Goal: Information Seeking & Learning: Learn about a topic

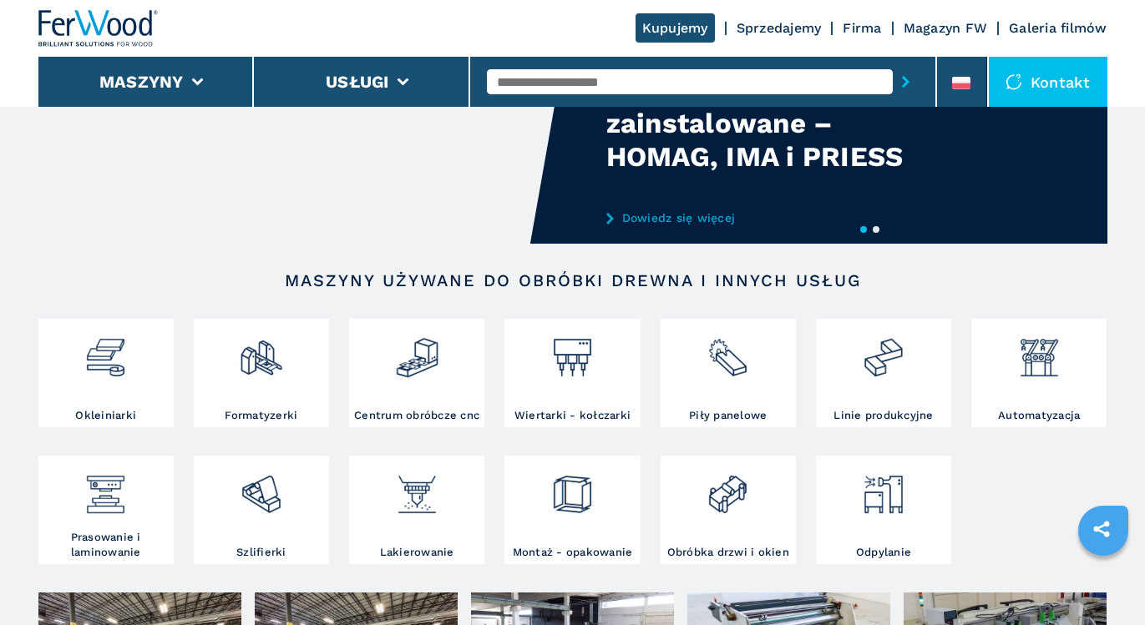
scroll to position [167, 0]
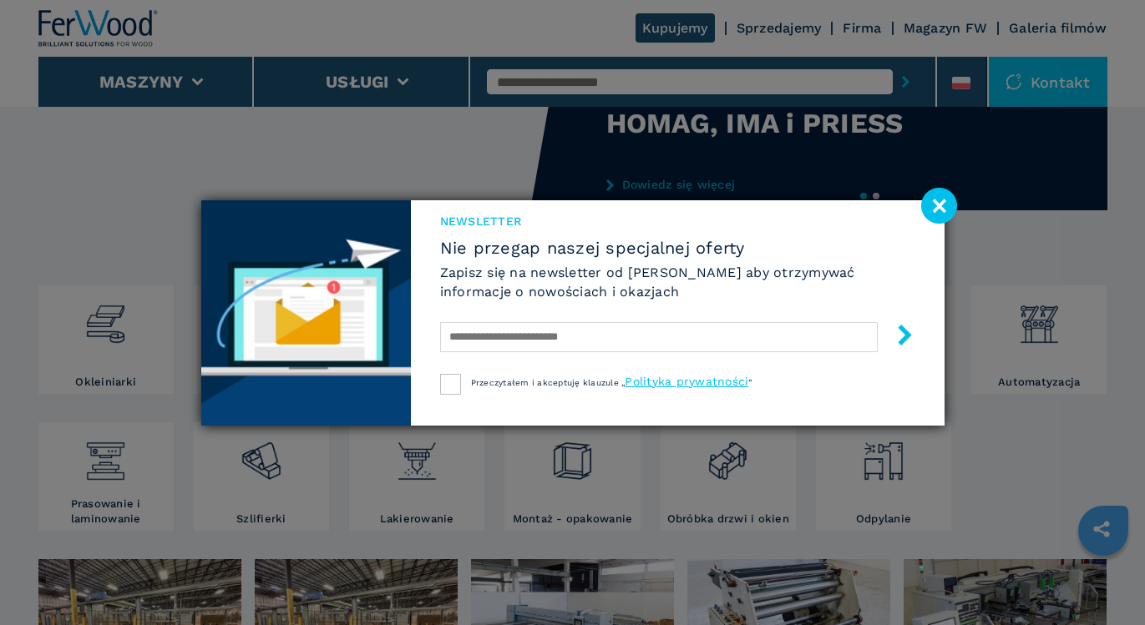
click at [942, 202] on image at bounding box center [939, 206] width 36 height 36
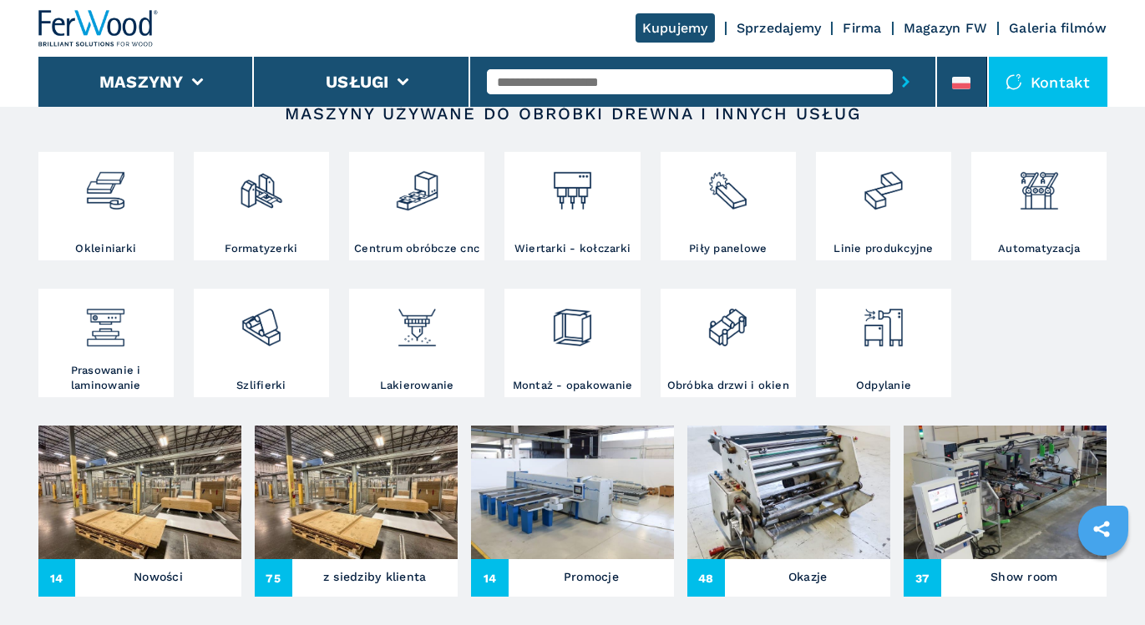
scroll to position [267, 0]
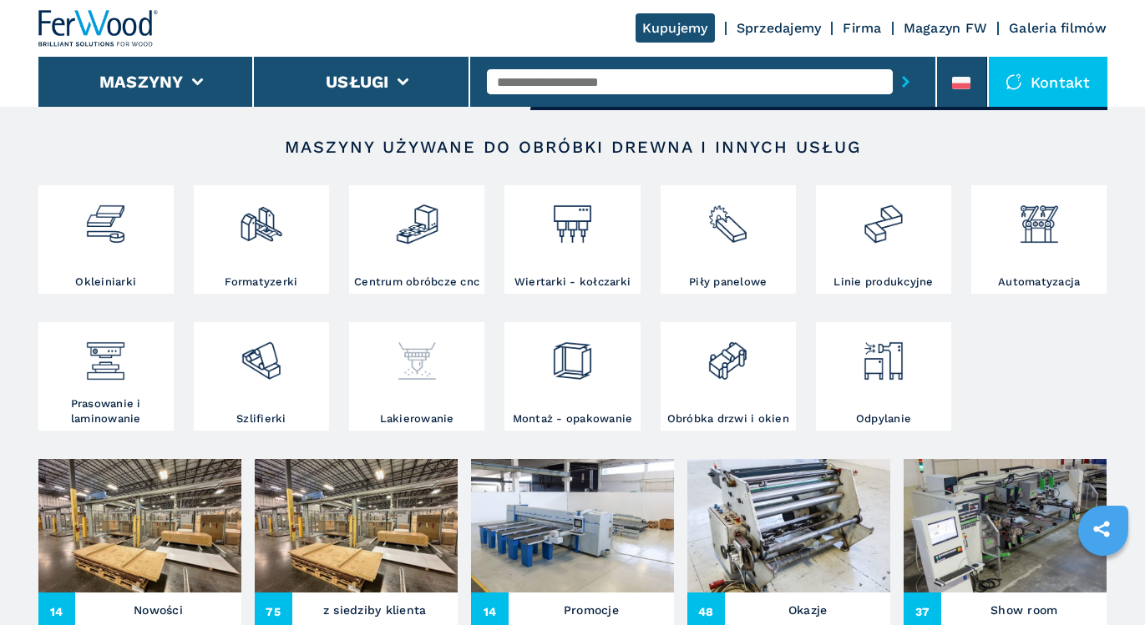
click at [433, 391] on div at bounding box center [416, 368] width 127 height 85
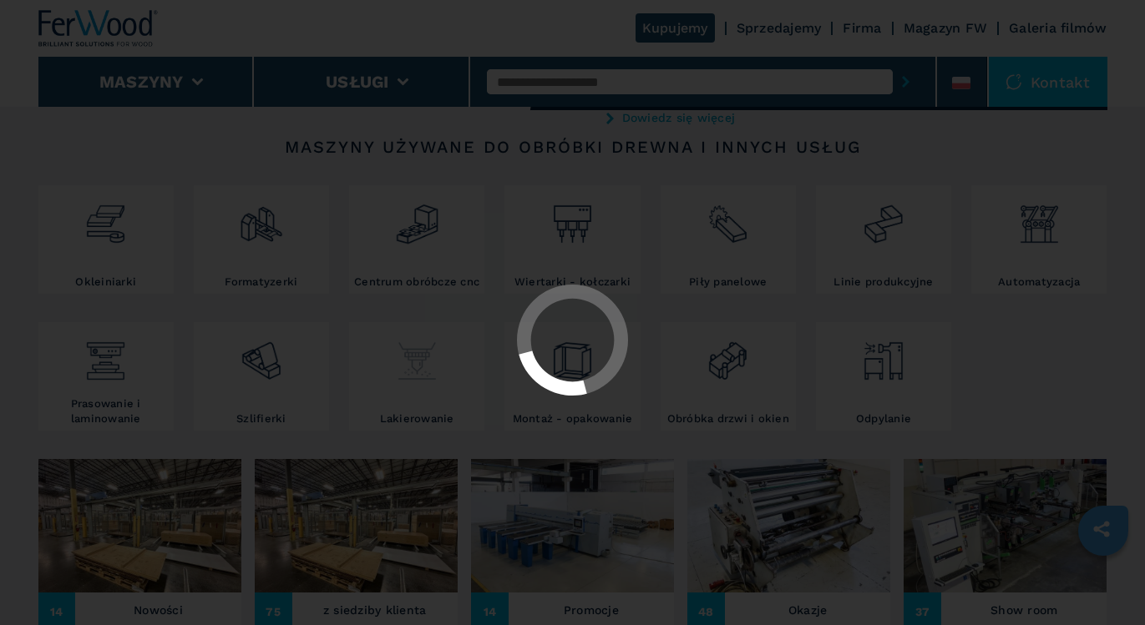
select select "**********"
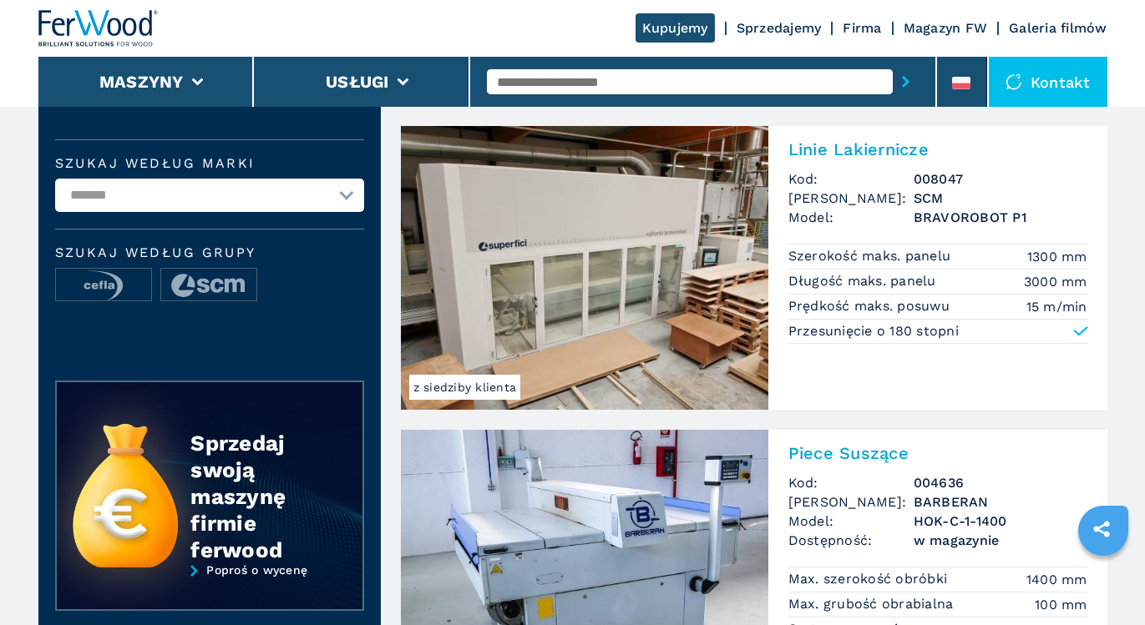
scroll to position [334, 0]
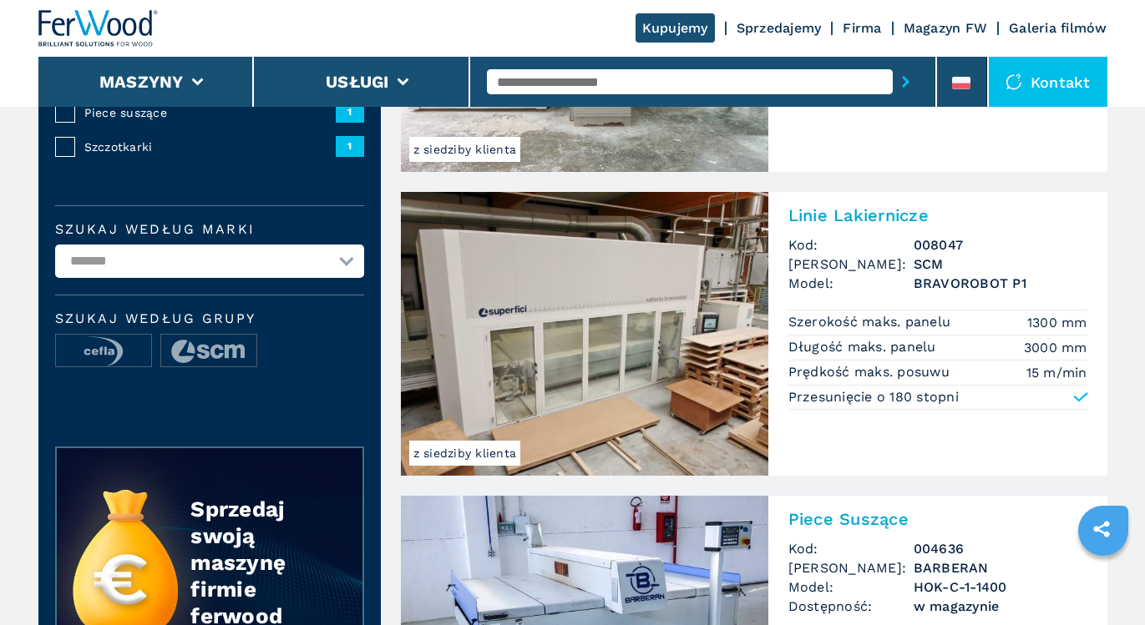
click at [526, 321] on img at bounding box center [584, 334] width 367 height 284
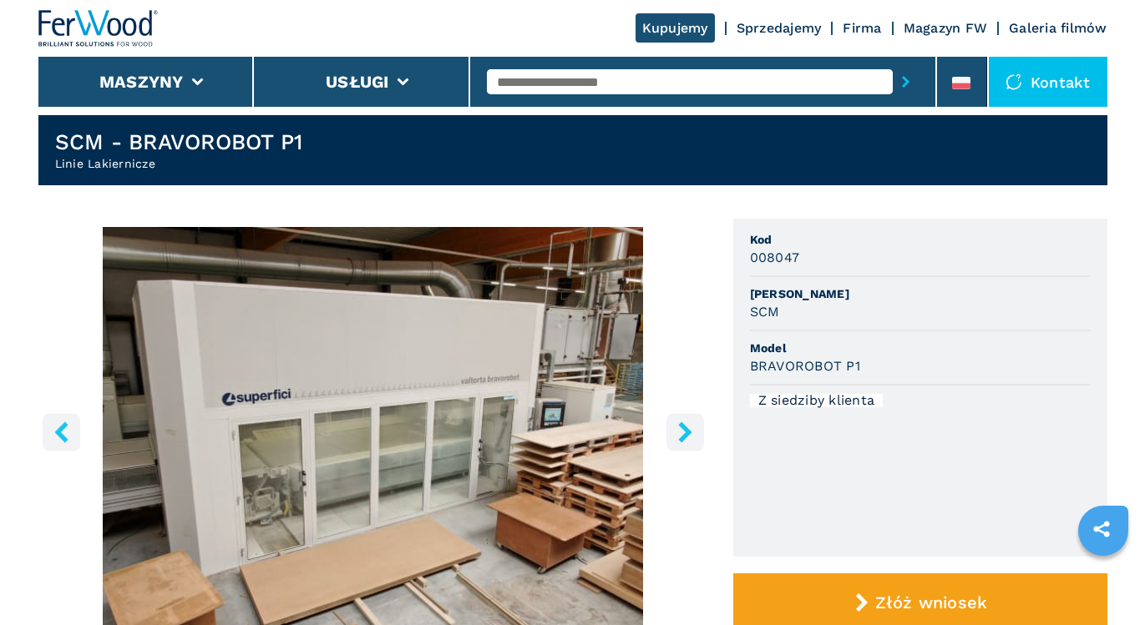
scroll to position [134, 0]
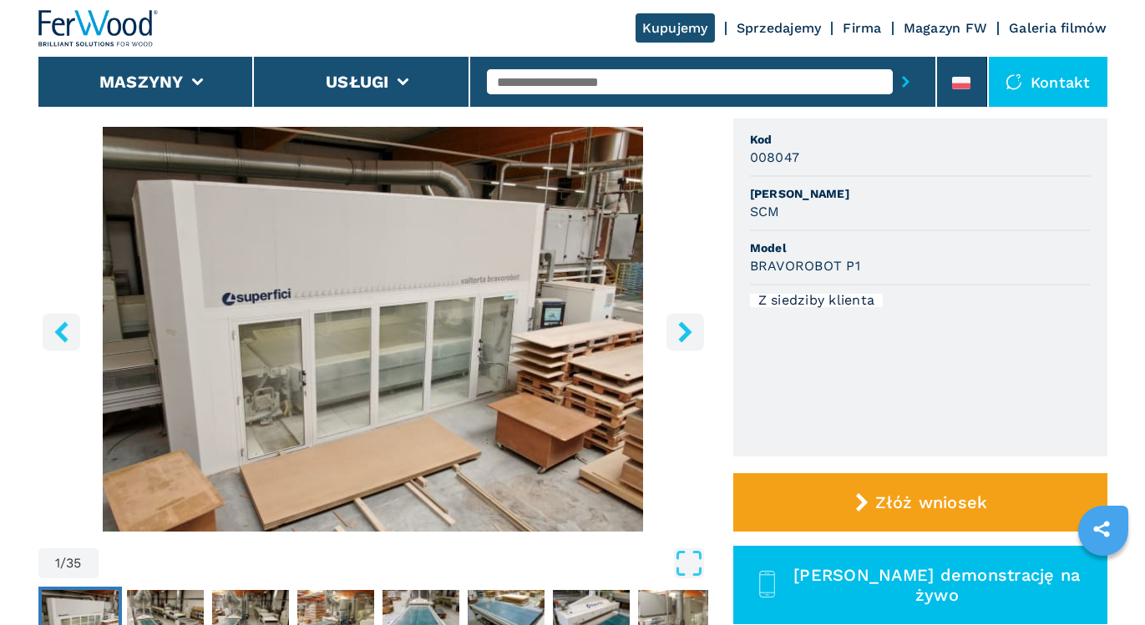
click at [688, 331] on icon "right-button" at bounding box center [684, 331] width 13 height 21
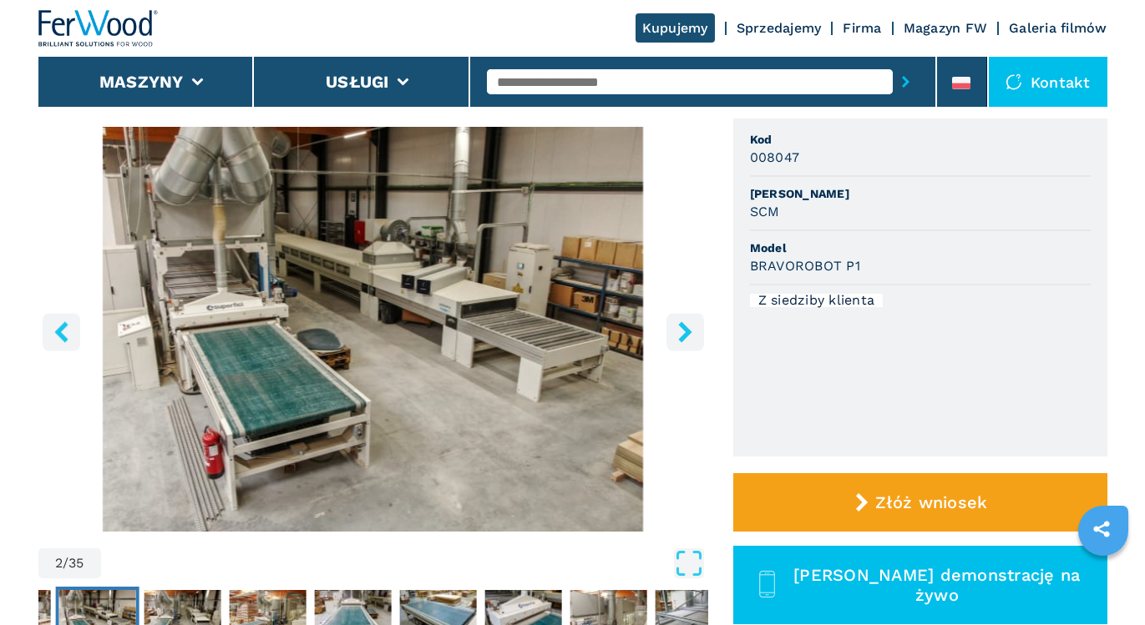
click at [688, 331] on icon "right-button" at bounding box center [684, 331] width 13 height 21
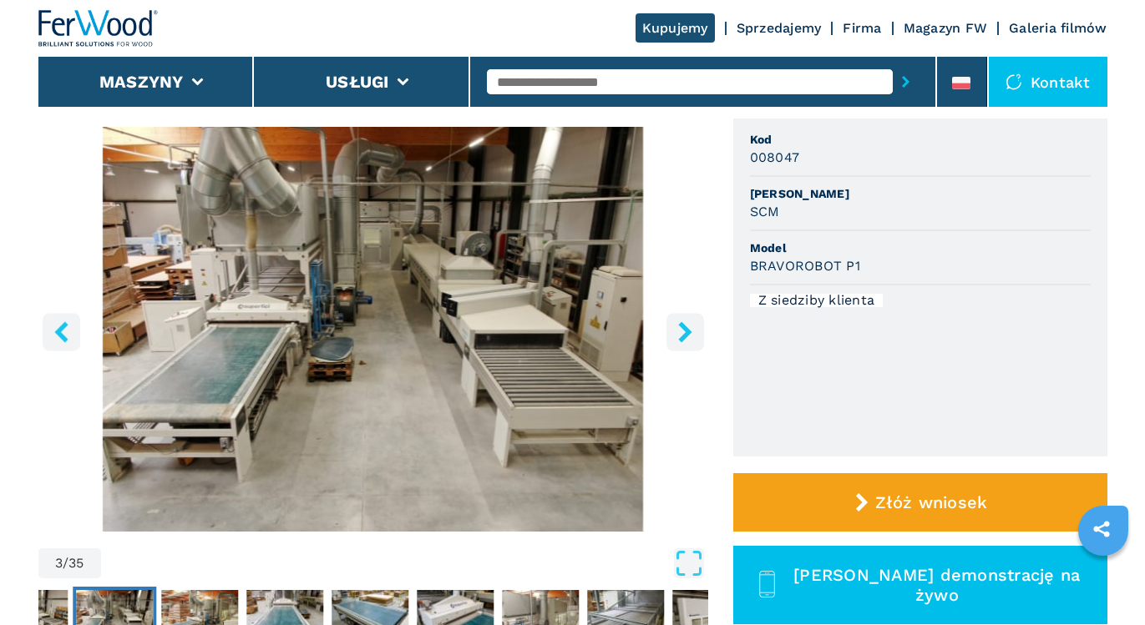
click at [688, 331] on icon "right-button" at bounding box center [684, 331] width 13 height 21
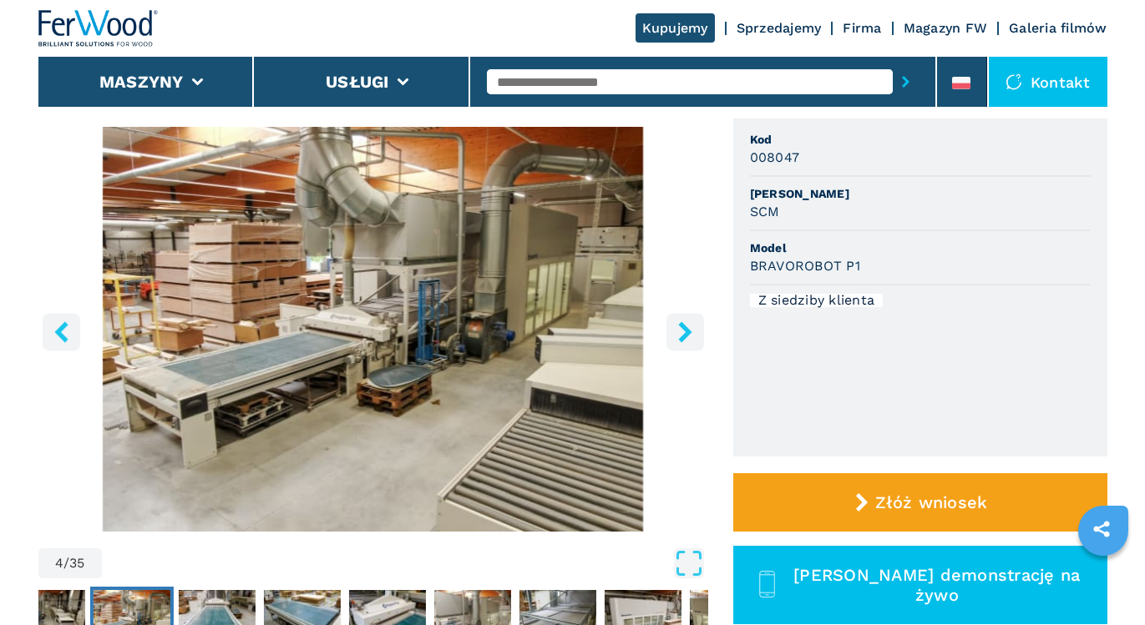
click at [687, 331] on icon "right-button" at bounding box center [684, 331] width 13 height 21
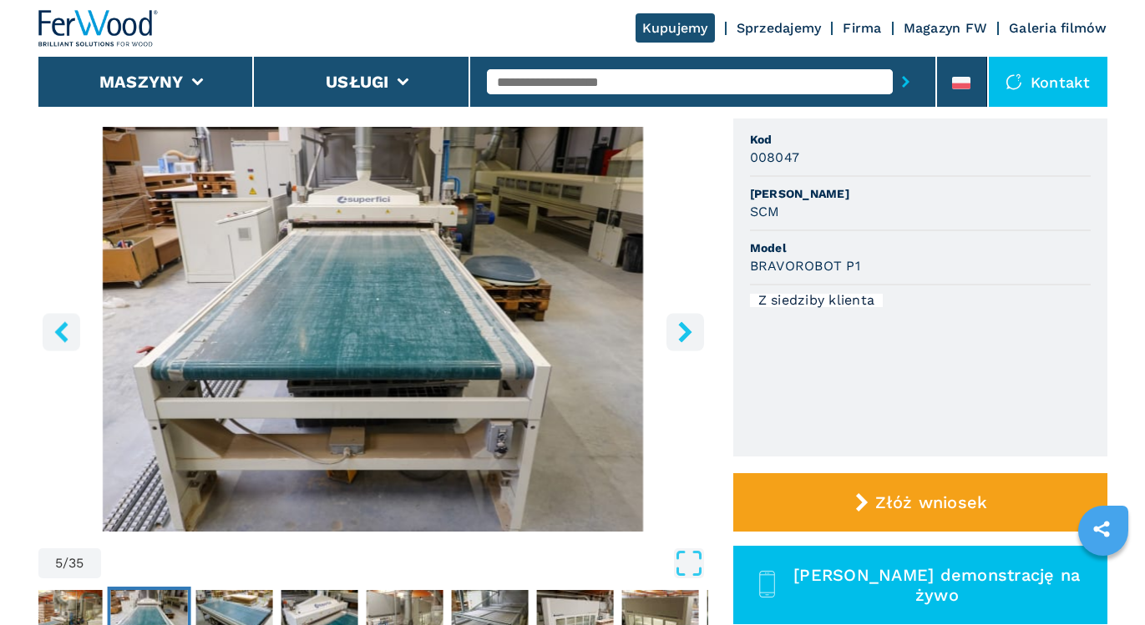
click at [687, 331] on icon "right-button" at bounding box center [684, 331] width 13 height 21
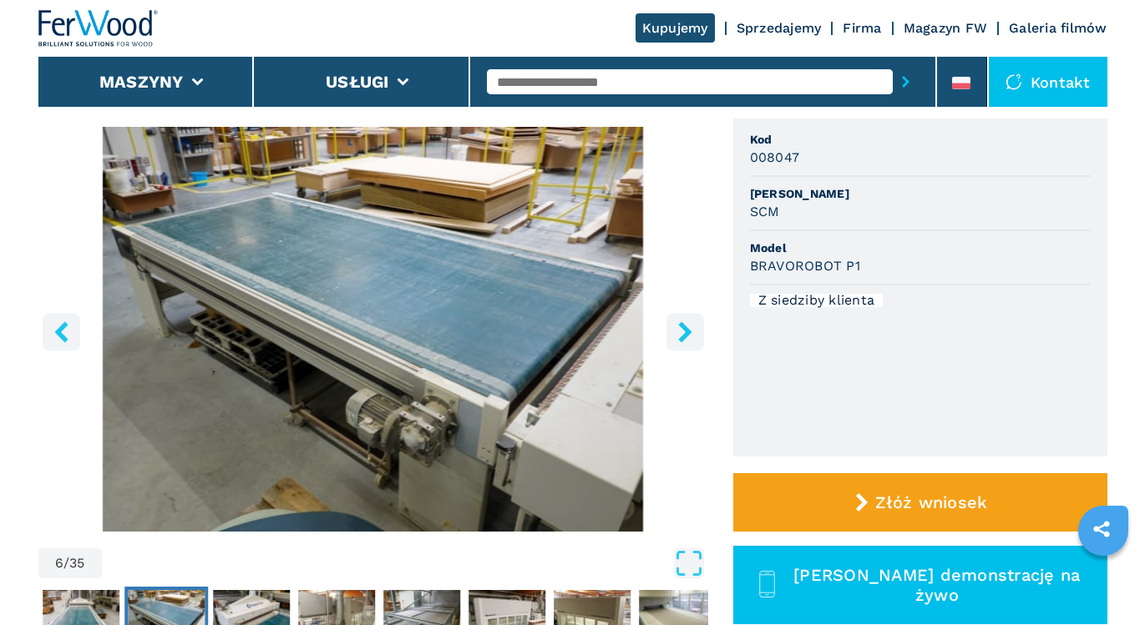
click at [687, 331] on icon "right-button" at bounding box center [684, 331] width 13 height 21
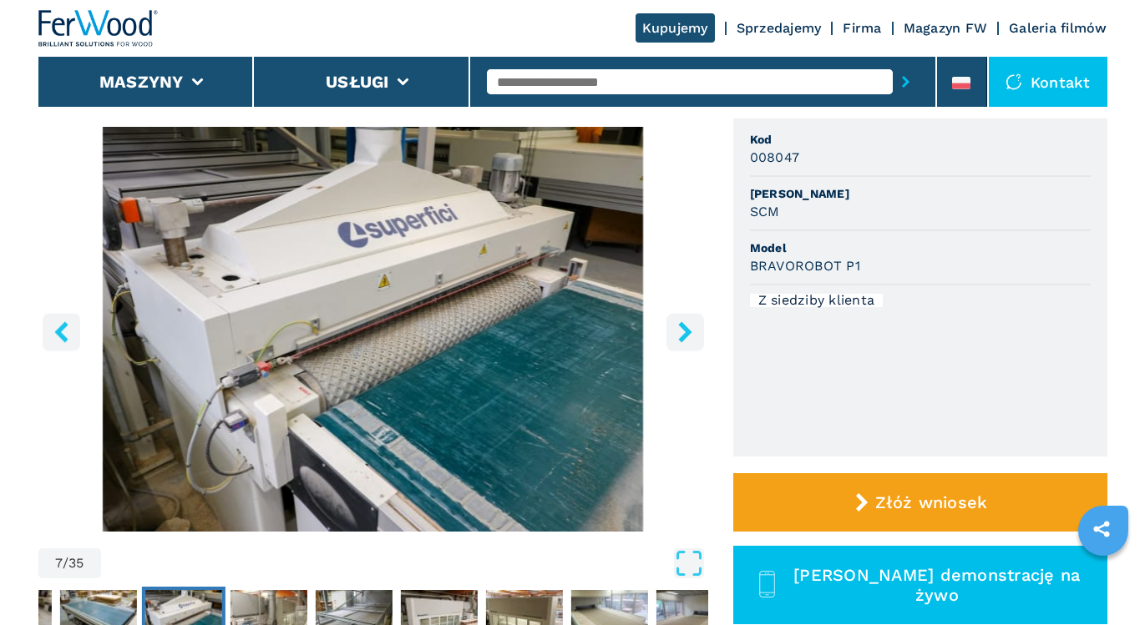
click at [687, 331] on icon "right-button" at bounding box center [684, 331] width 13 height 21
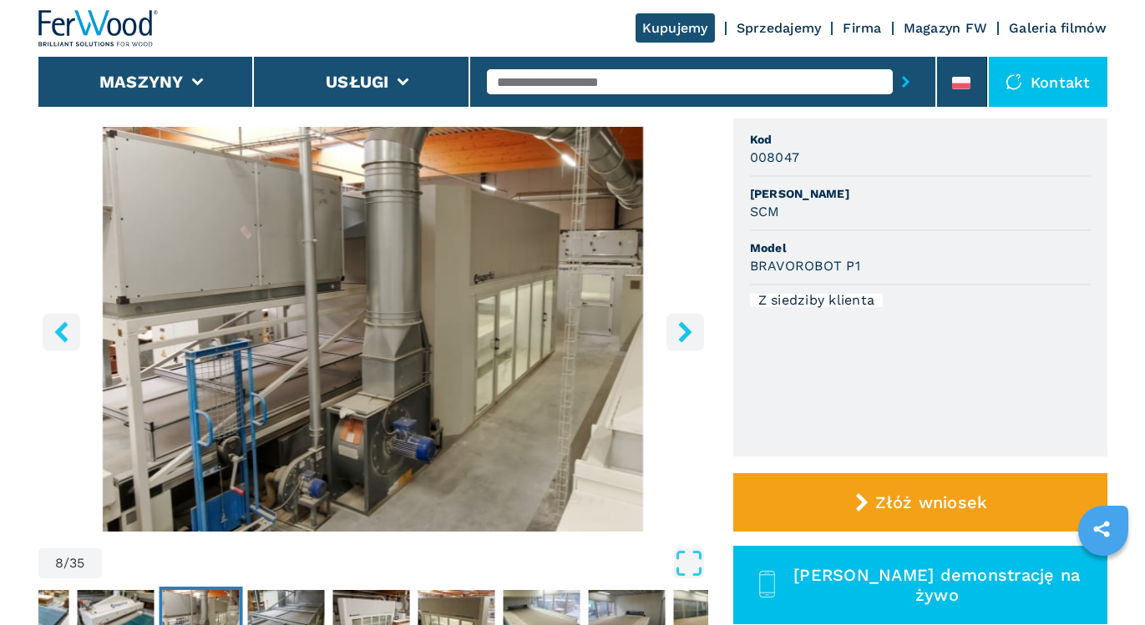
click at [687, 331] on icon "right-button" at bounding box center [684, 331] width 13 height 21
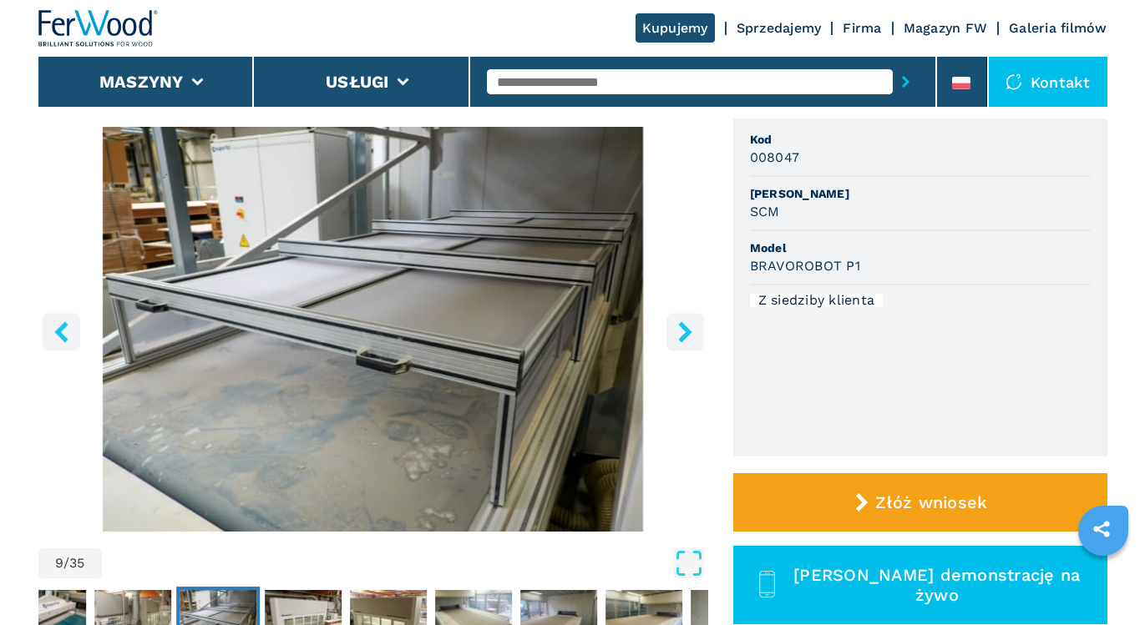
click at [687, 331] on icon "right-button" at bounding box center [684, 331] width 13 height 21
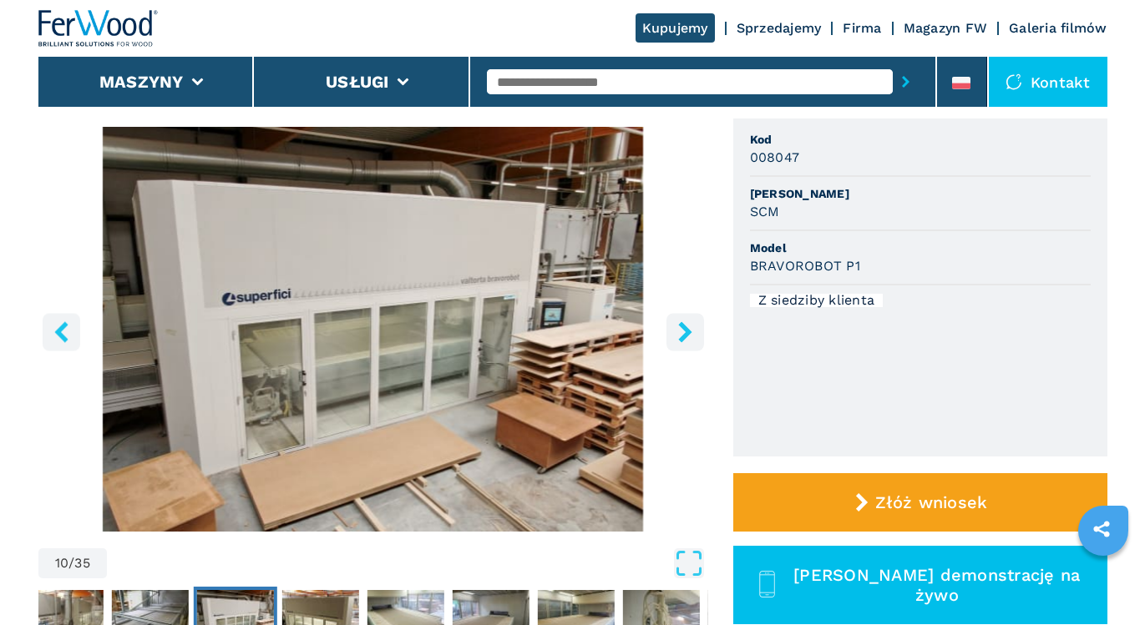
click at [687, 331] on icon "right-button" at bounding box center [684, 331] width 13 height 21
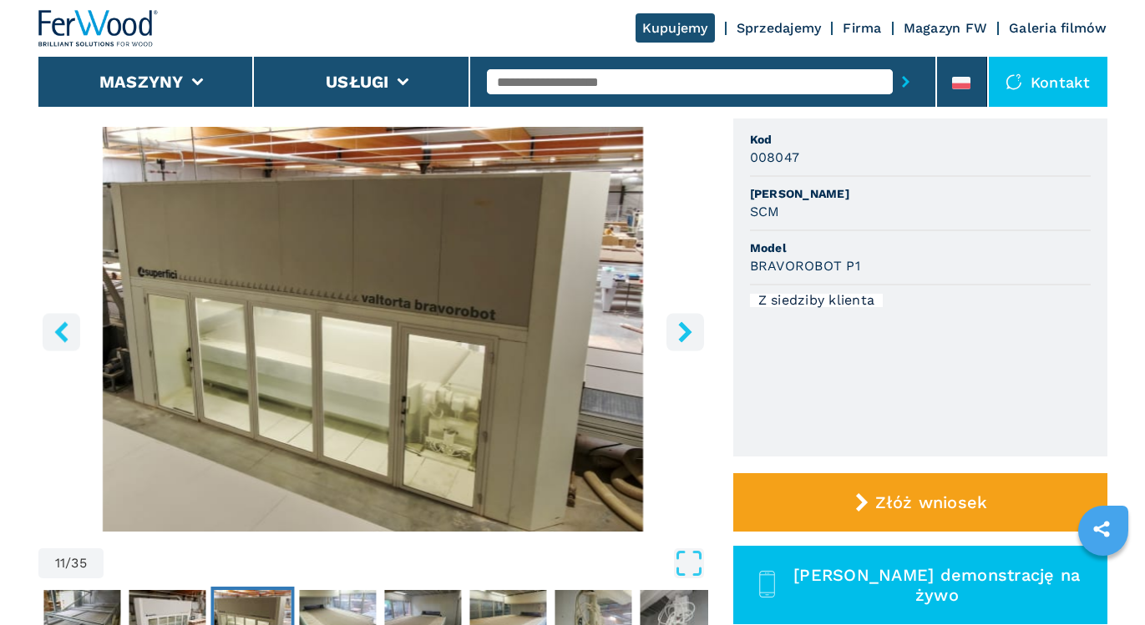
click at [687, 331] on icon "right-button" at bounding box center [684, 331] width 13 height 21
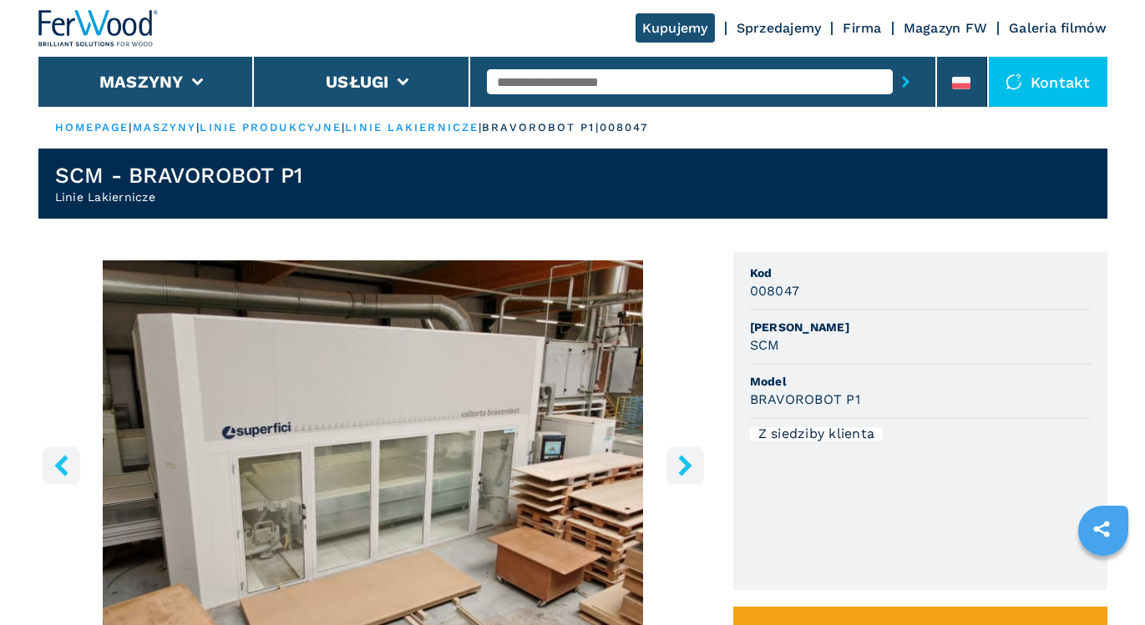
select select "**********"
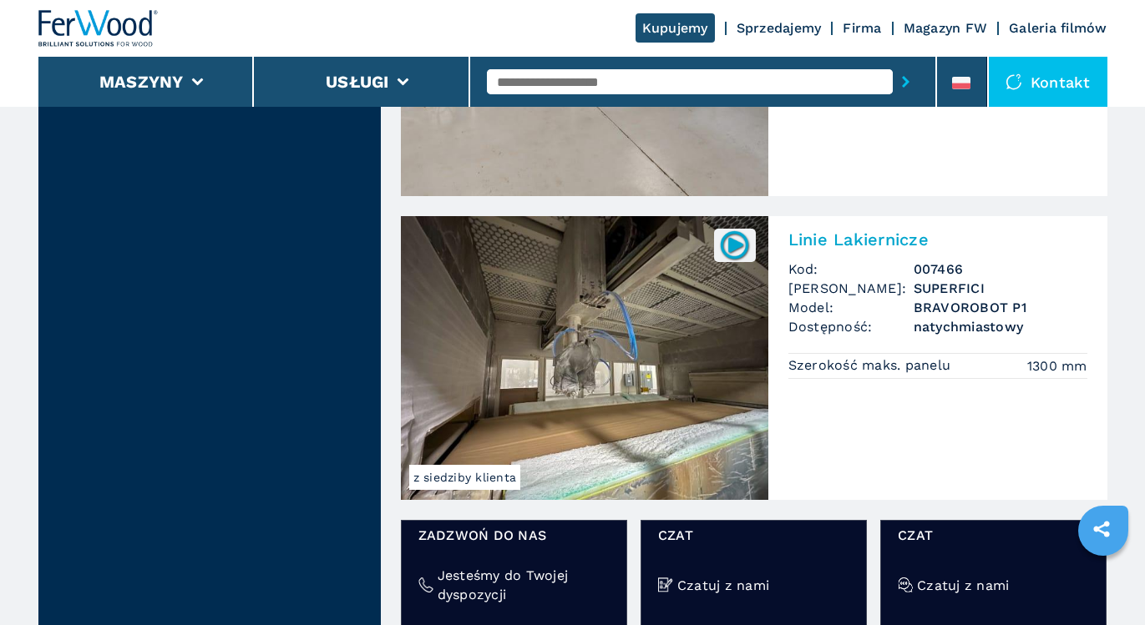
scroll to position [1721, 0]
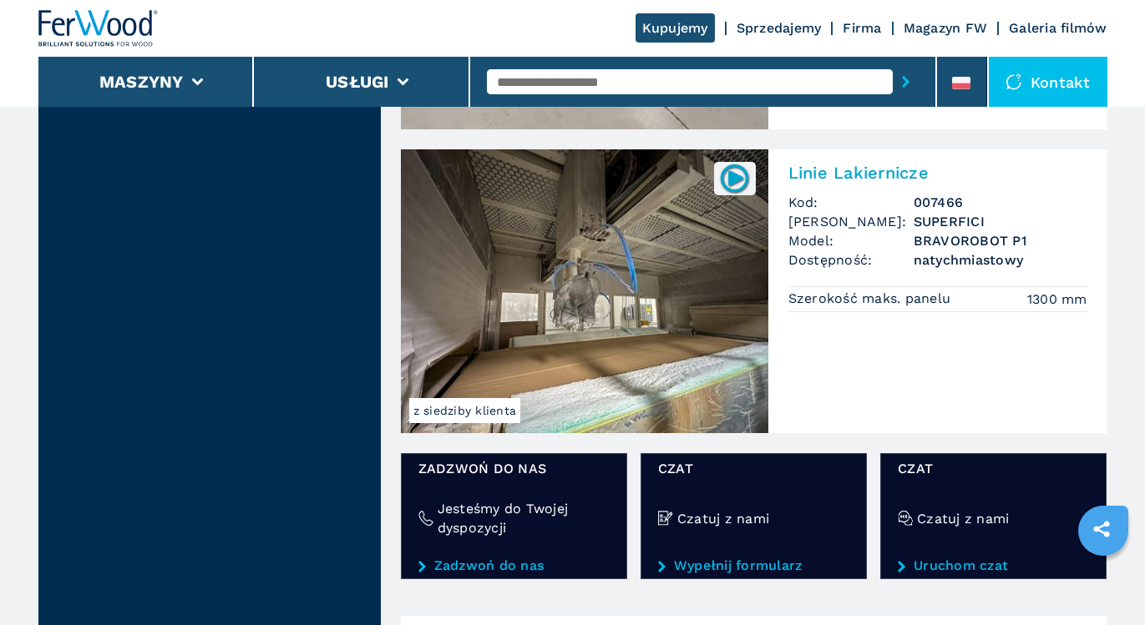
click at [597, 278] on img at bounding box center [584, 291] width 367 height 284
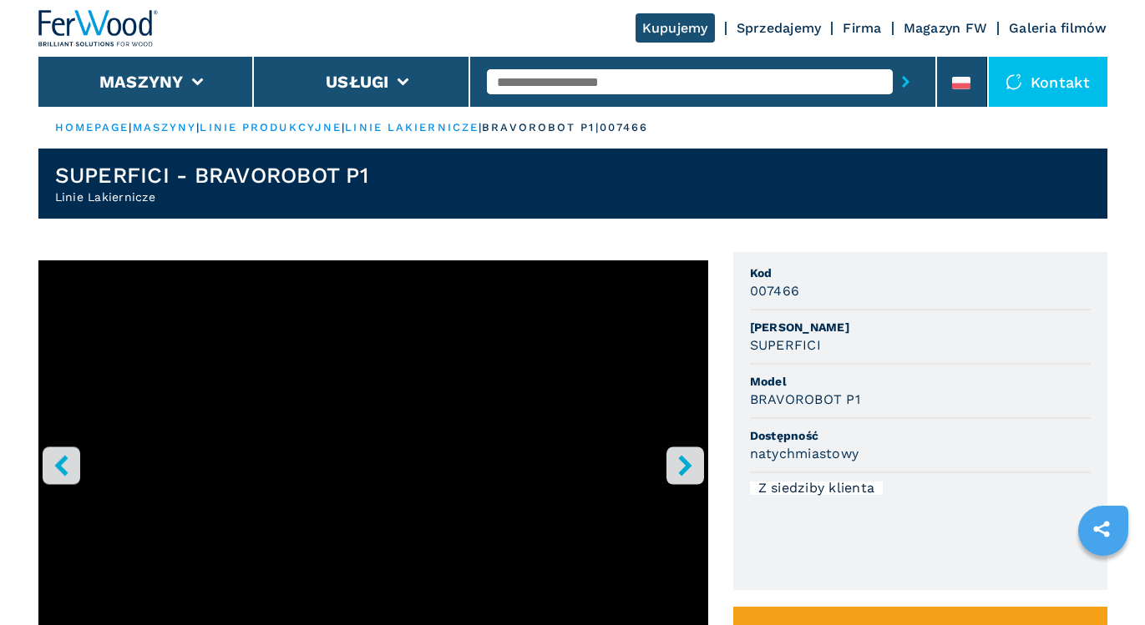
scroll to position [33, 0]
